Goal: Information Seeking & Learning: Check status

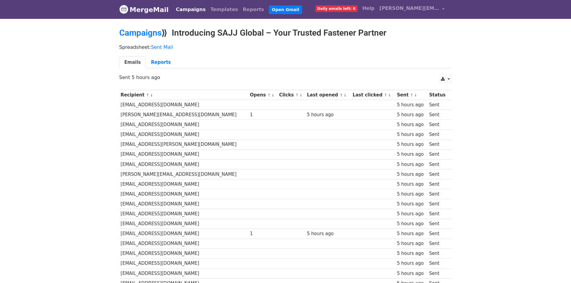
click at [150, 11] on link "MergeMail" at bounding box center [143, 9] width 49 height 13
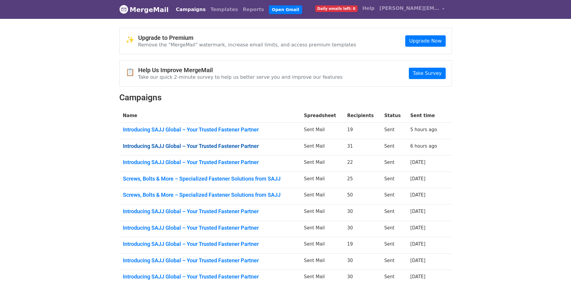
click at [228, 148] on link "Introducing SAJJ Global – Your Trusted Fastener Partner" at bounding box center [210, 146] width 174 height 7
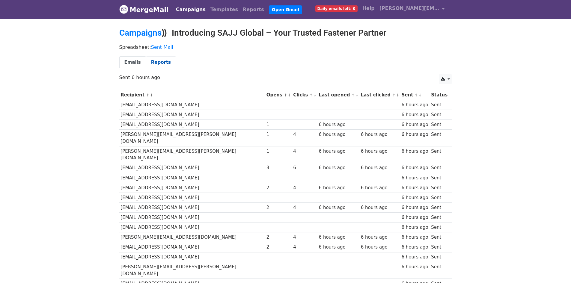
click at [150, 60] on link "Reports" at bounding box center [161, 62] width 30 height 12
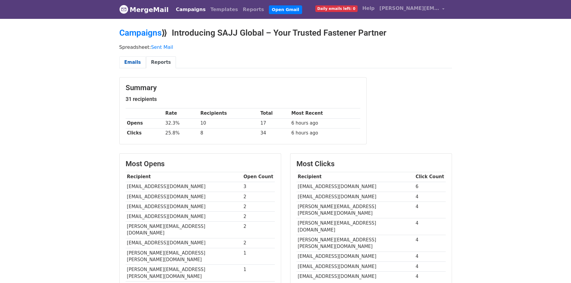
click at [130, 61] on link "Emails" at bounding box center [132, 62] width 27 height 12
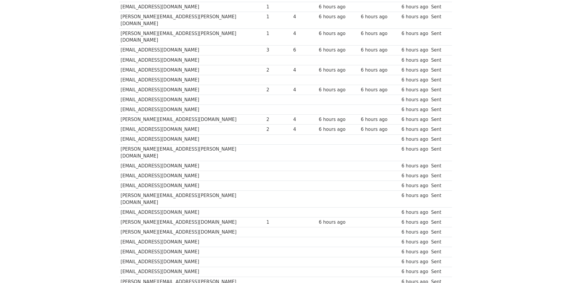
scroll to position [117, 0]
